Goal: Task Accomplishment & Management: Complete application form

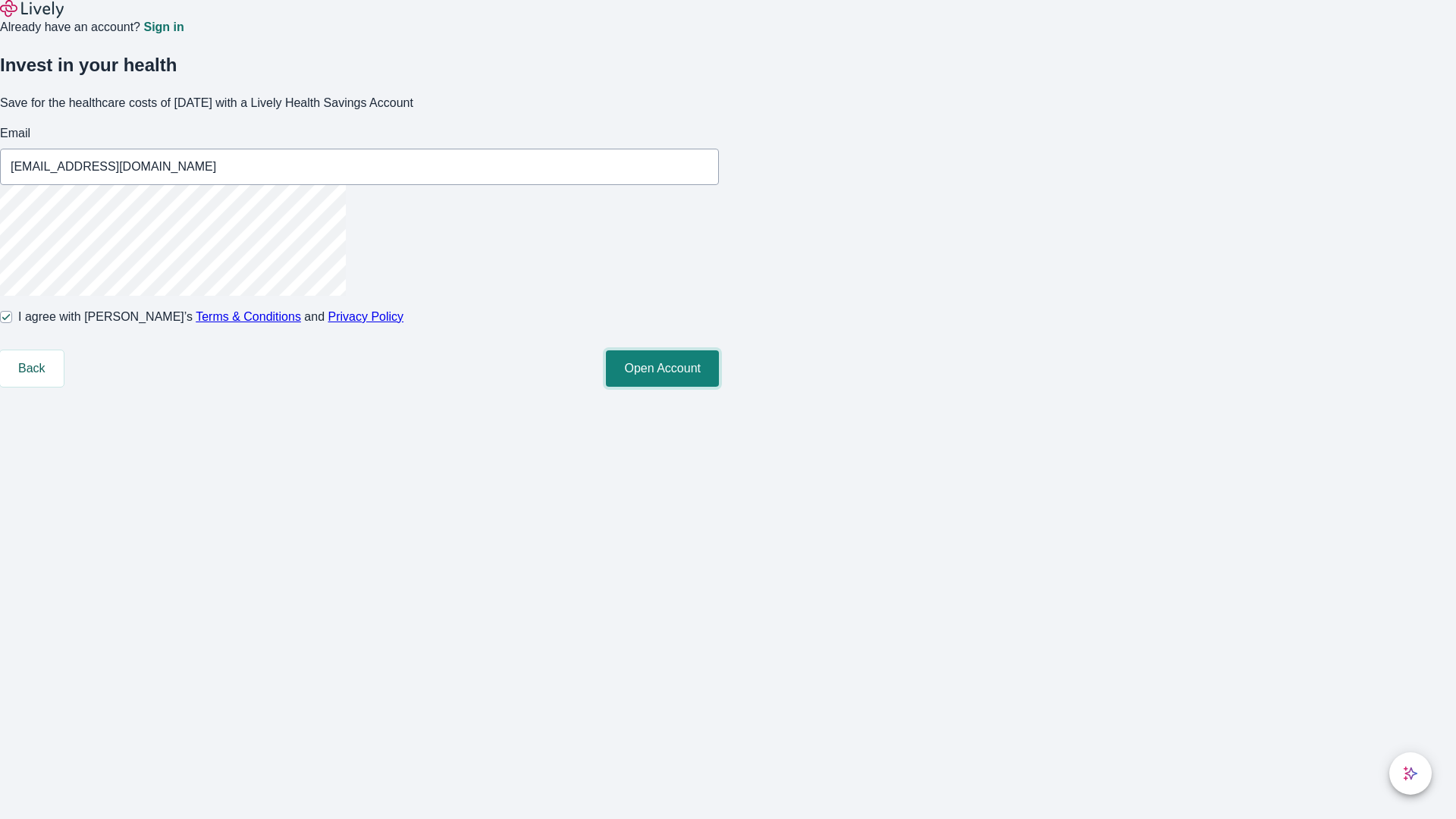
click at [719, 387] on button "Open Account" at bounding box center [663, 369] width 113 height 37
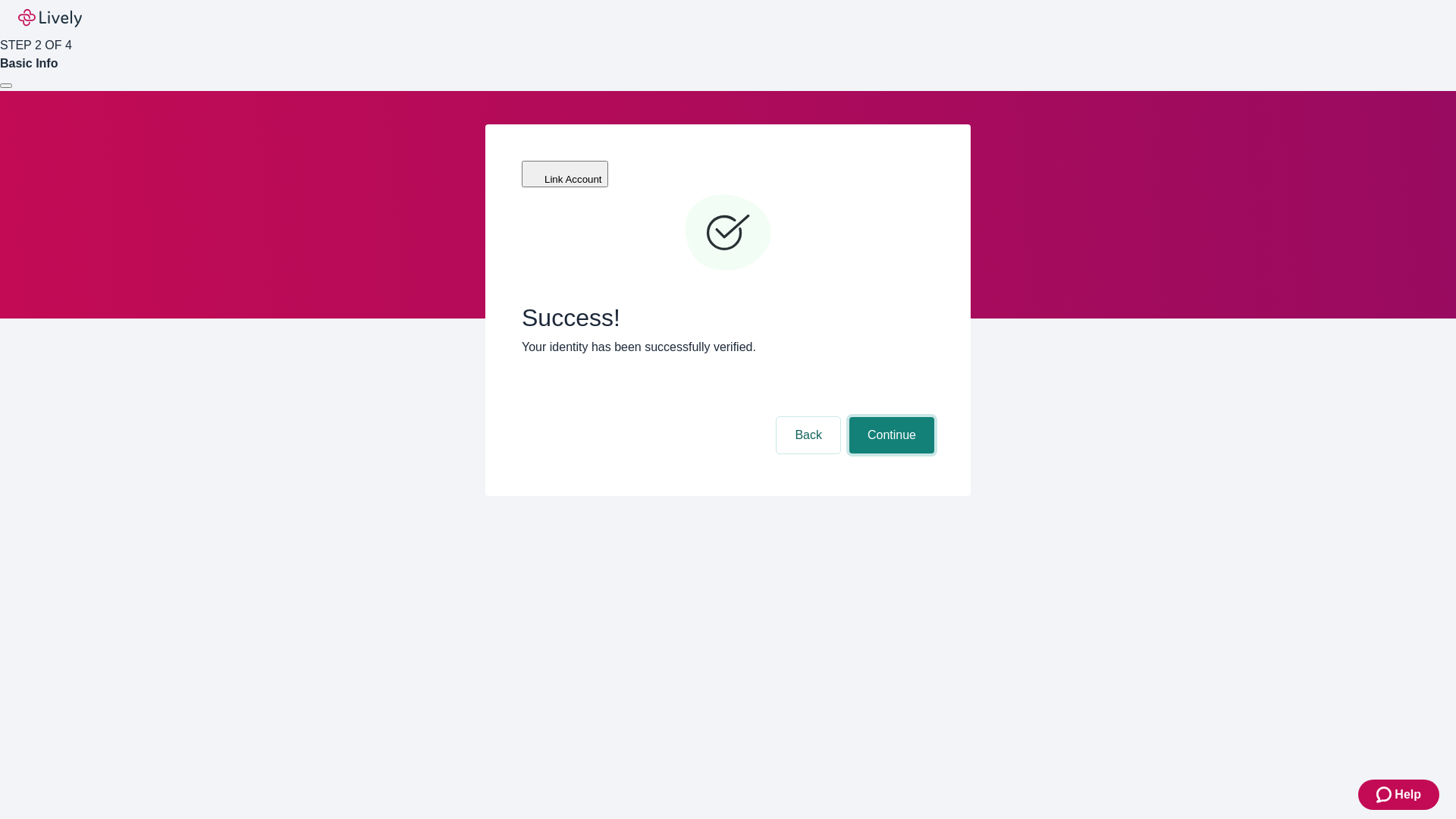
click at [889, 417] on button "Continue" at bounding box center [892, 436] width 85 height 37
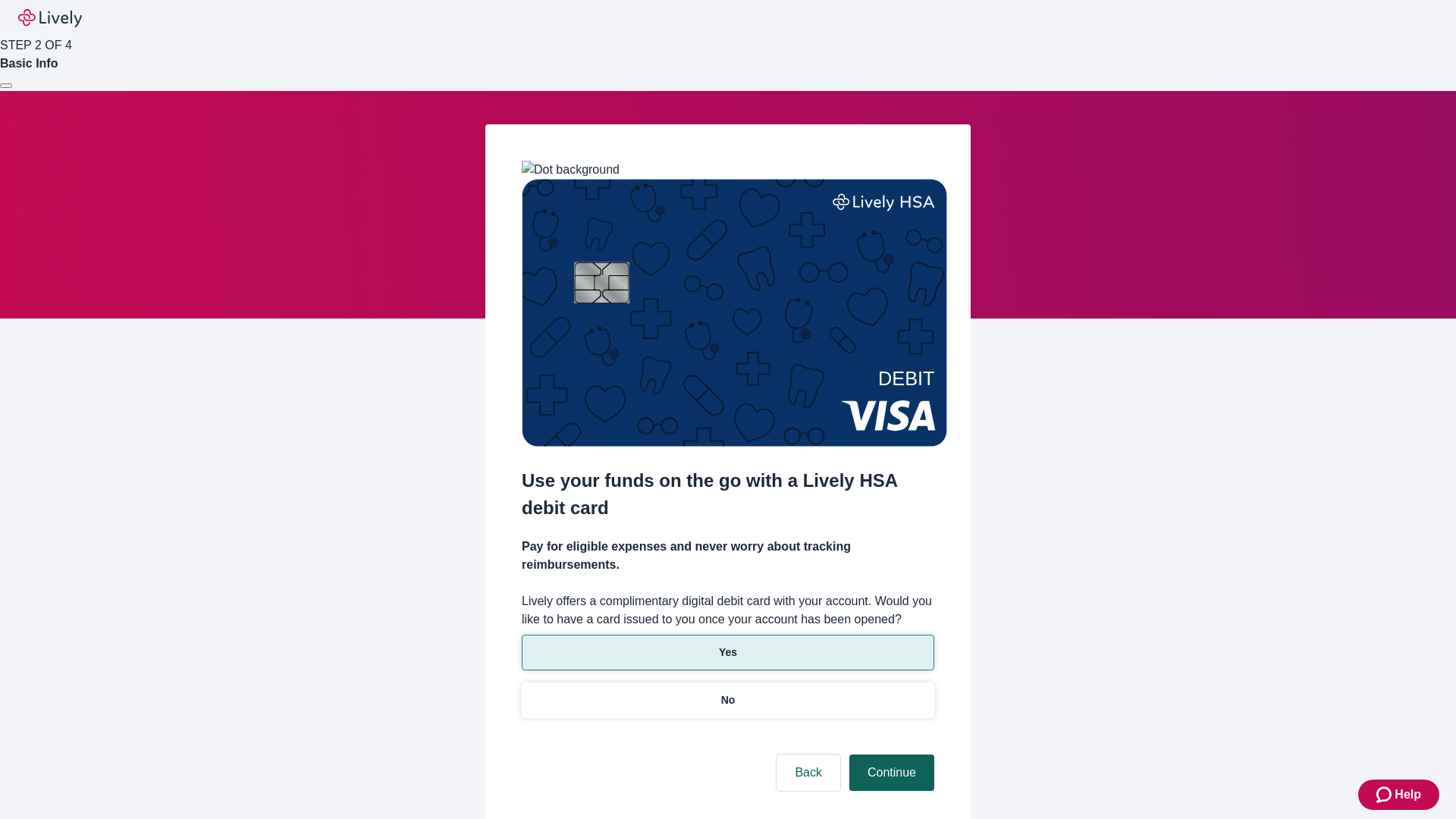
click at [728, 645] on p "Yes" at bounding box center [728, 653] width 18 height 16
click at [889, 755] on button "Continue" at bounding box center [892, 773] width 85 height 37
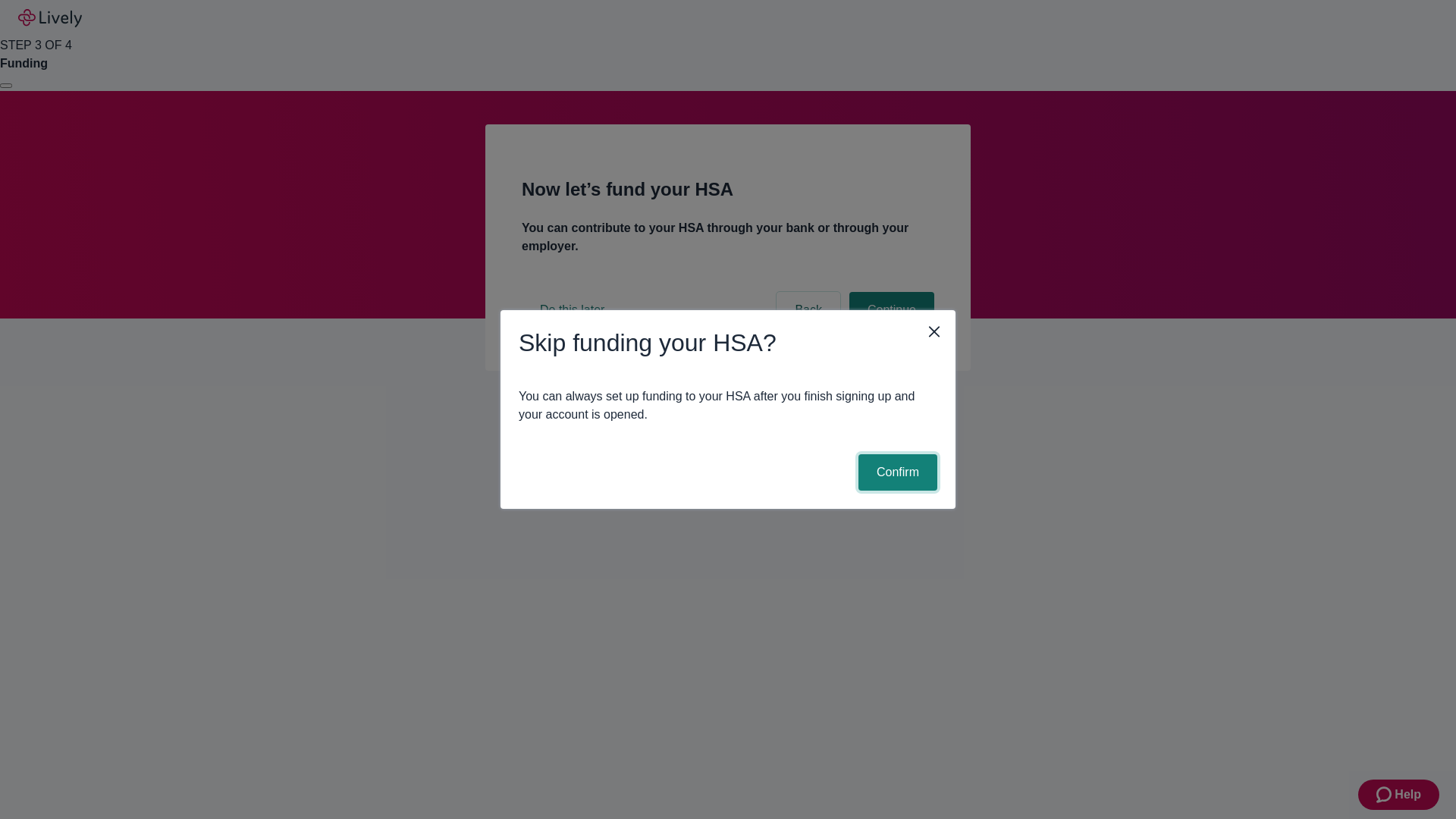
click at [896, 473] on button "Confirm" at bounding box center [897, 473] width 79 height 37
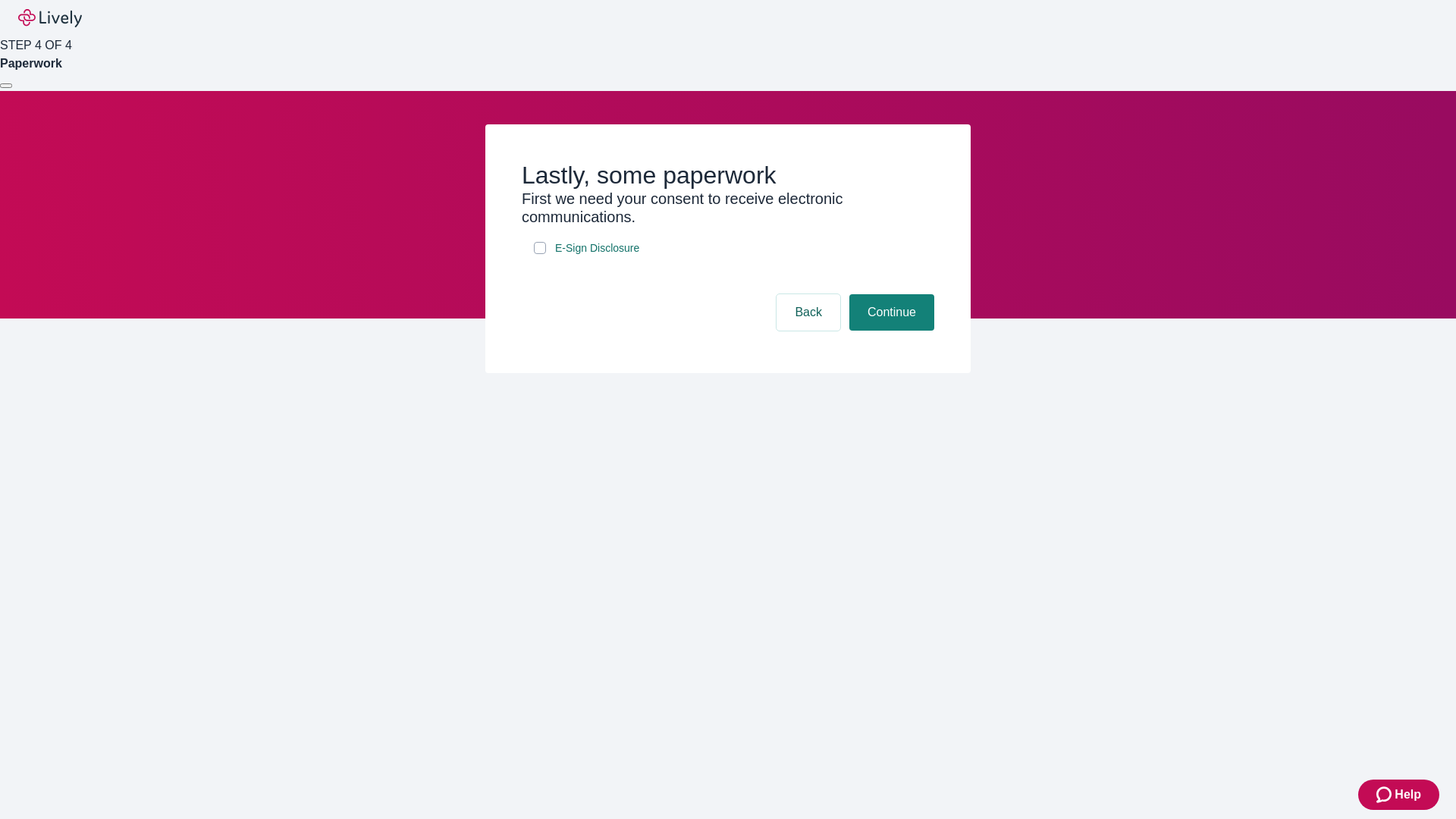
click at [540, 254] on input "E-Sign Disclosure" at bounding box center [540, 248] width 12 height 12
checkbox input "true"
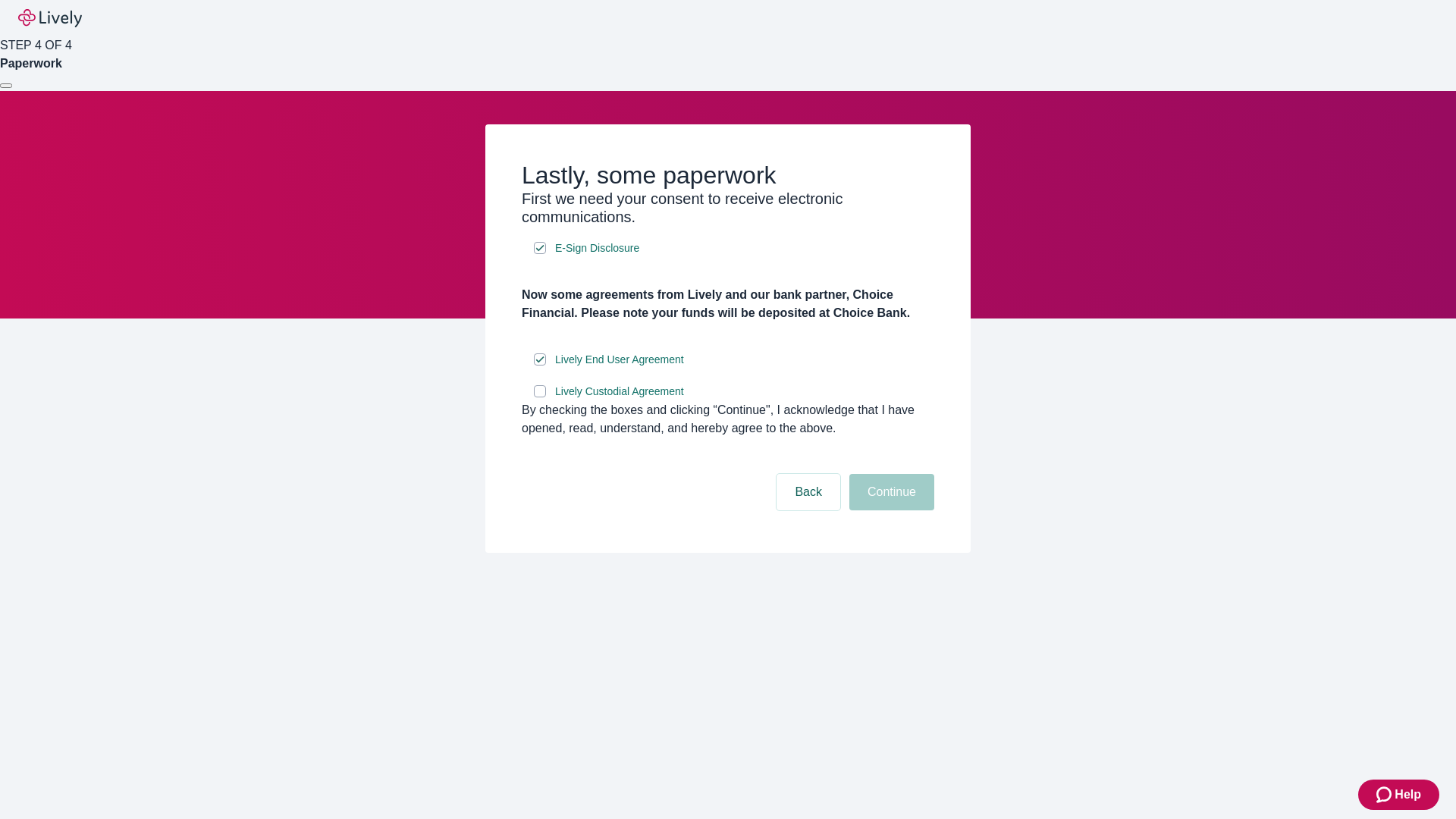
click at [540, 398] on input "Lively Custodial Agreement" at bounding box center [540, 391] width 12 height 12
checkbox input "true"
click at [889, 510] on button "Continue" at bounding box center [892, 492] width 85 height 37
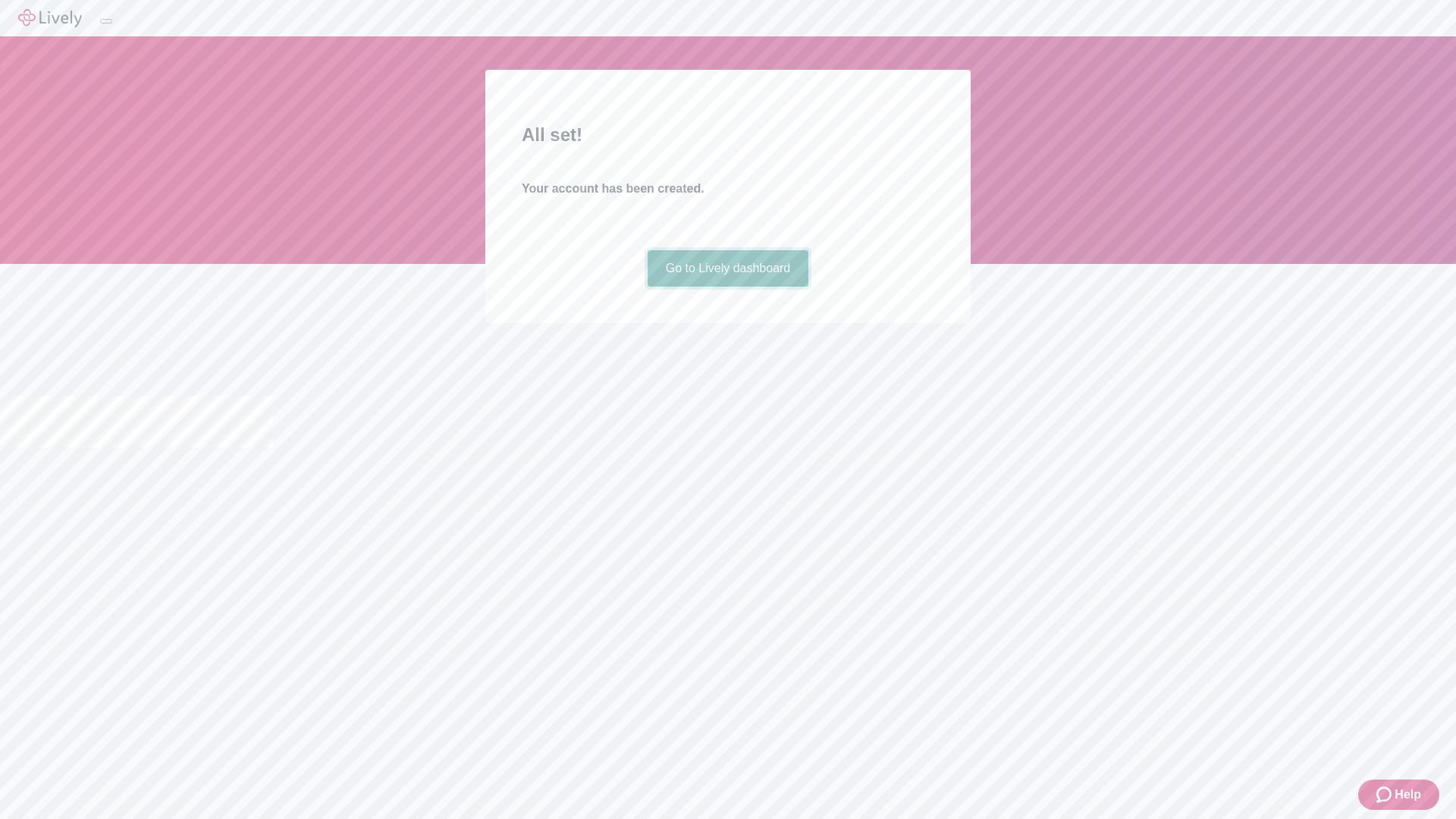
click at [728, 286] on link "Go to Lively dashboard" at bounding box center [728, 268] width 162 height 37
